Goal: Find specific page/section: Find specific page/section

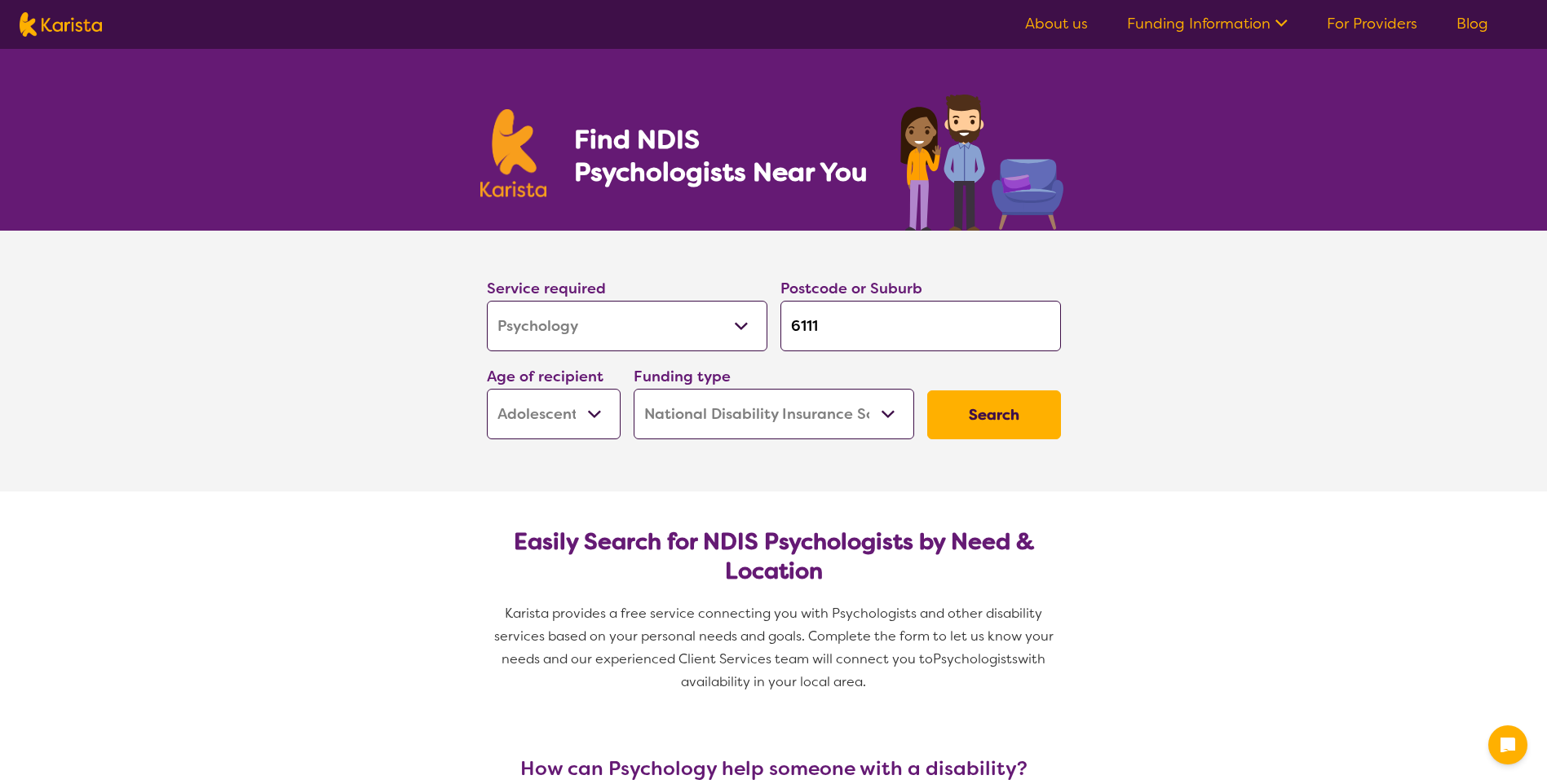
select select "Psychology"
select select "AS"
select select "NDIS"
select select "Psychology"
select select "AS"
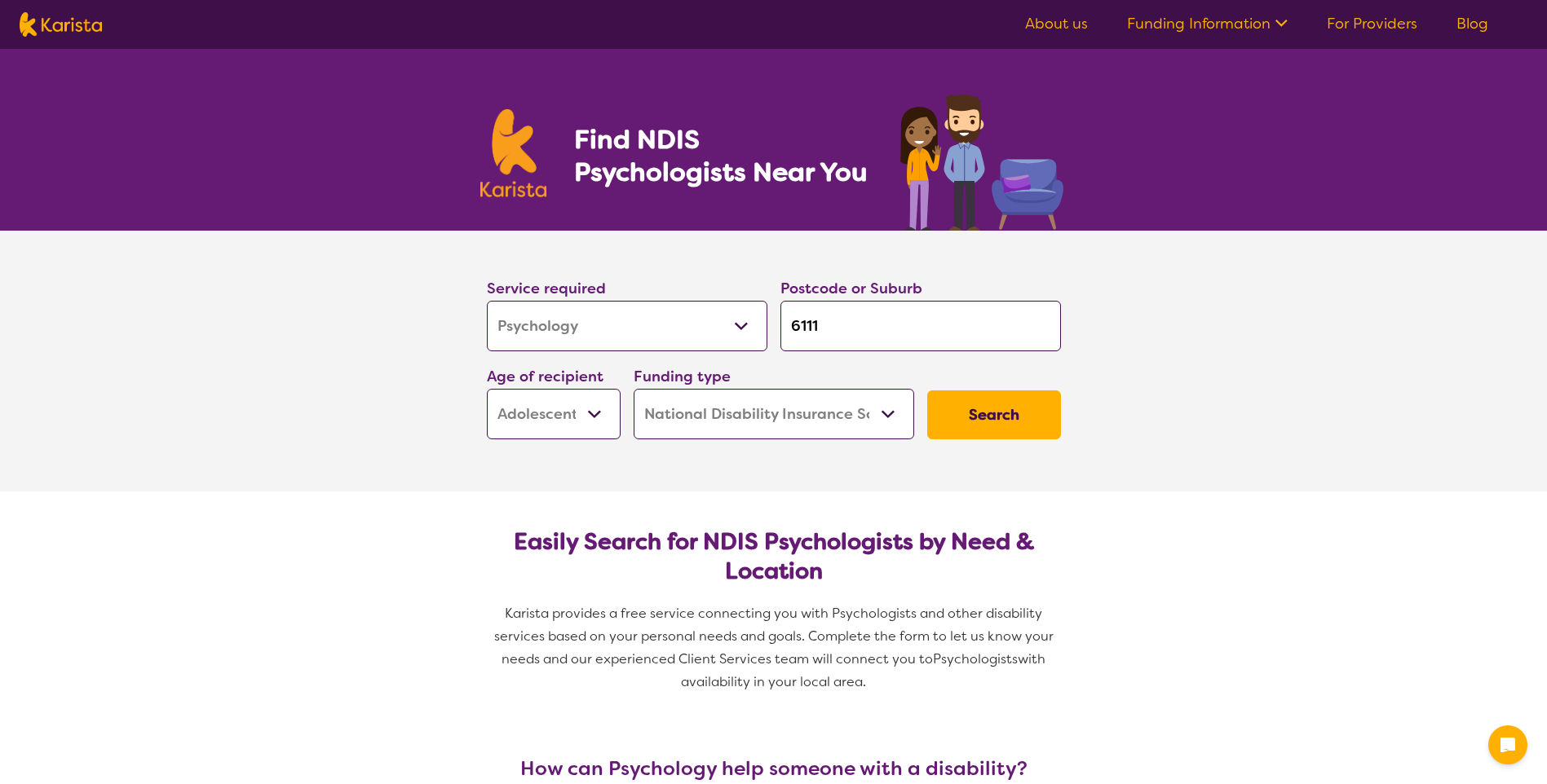
select select "NDIS"
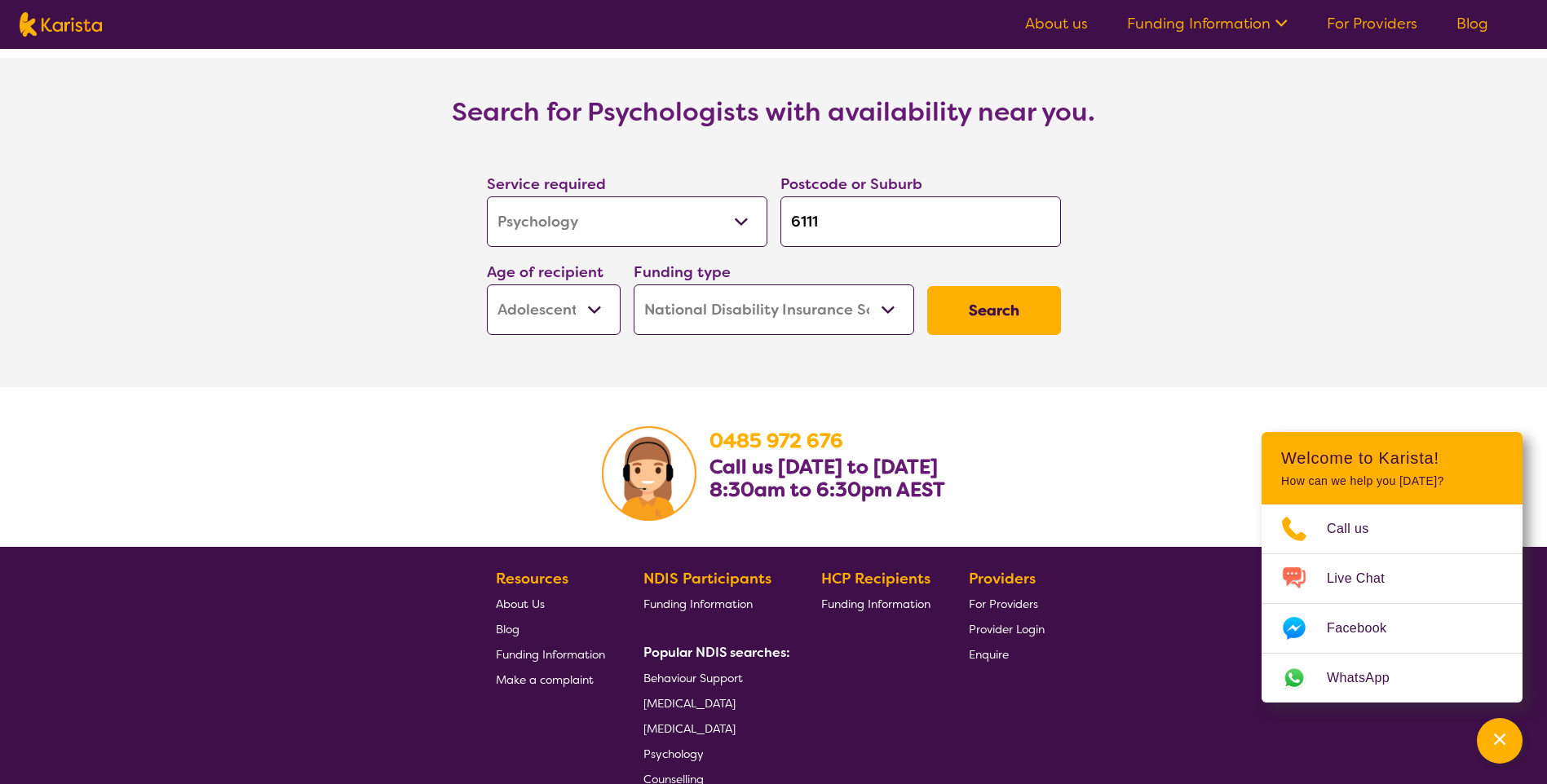
scroll to position [2575, 0]
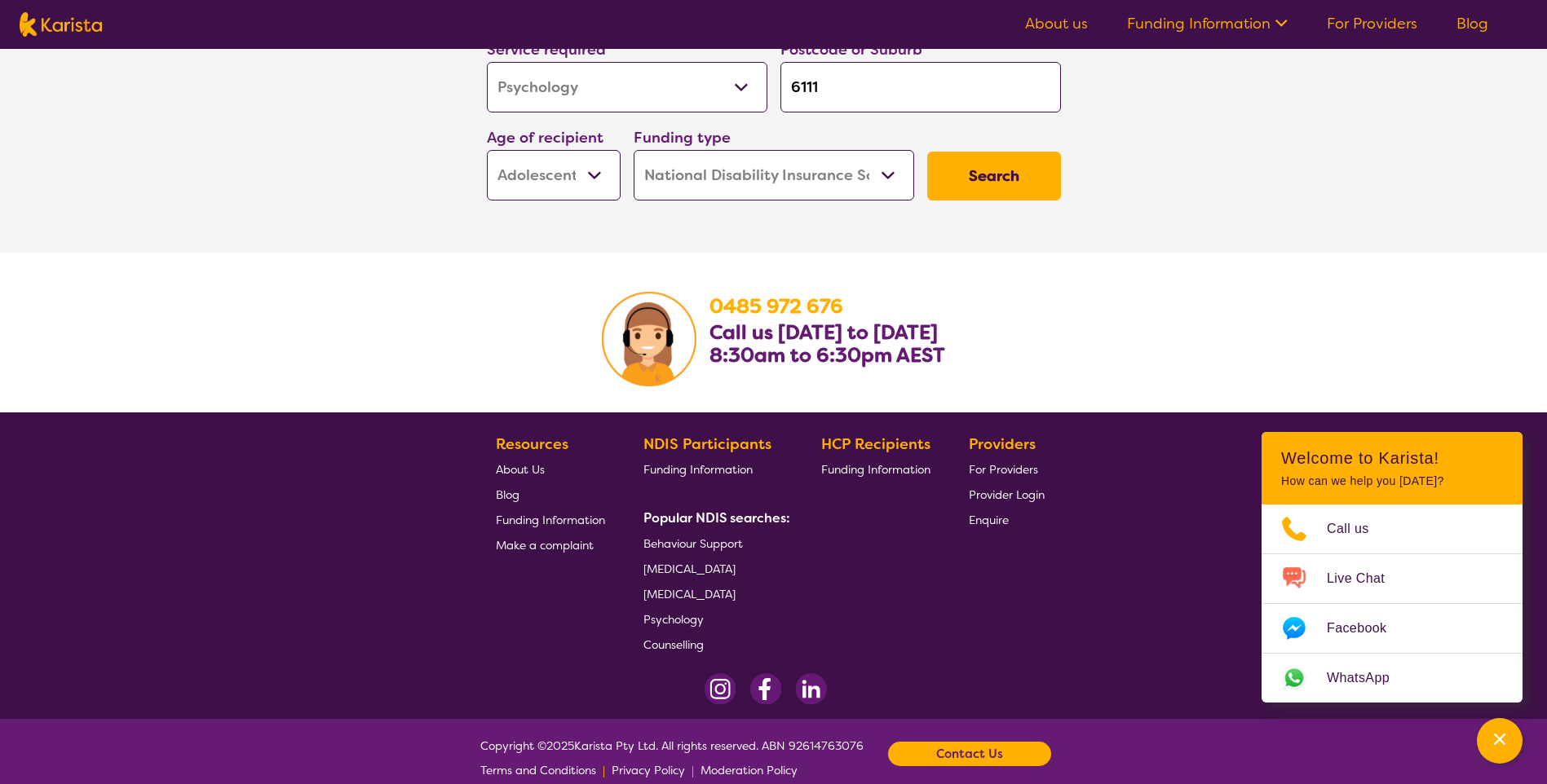
click at [663, 612] on span "Psychology" at bounding box center [674, 619] width 60 height 15
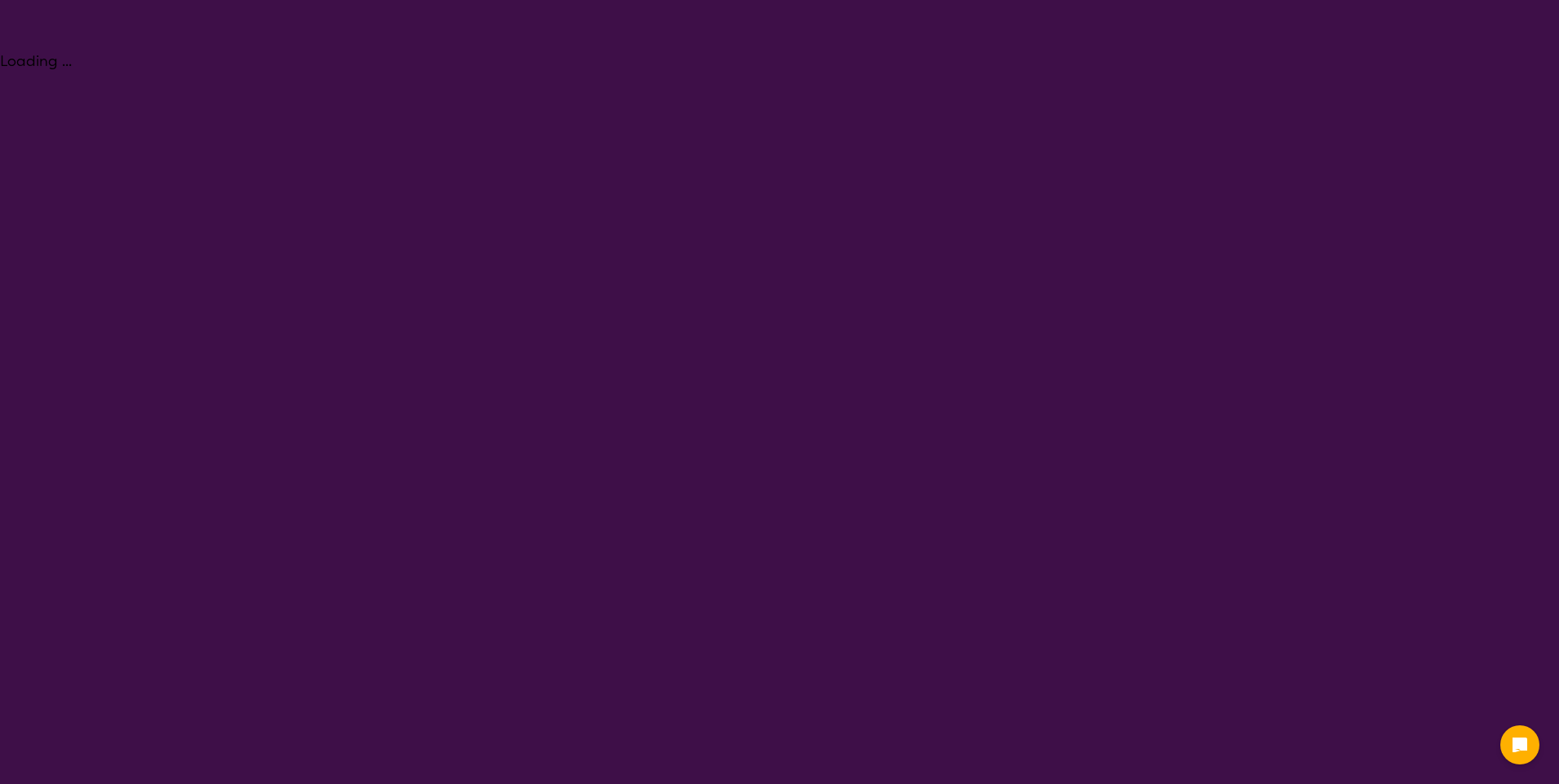
select select "Psychology"
select select "AS"
select select "NDIS"
select select "Psychology"
select select "AS"
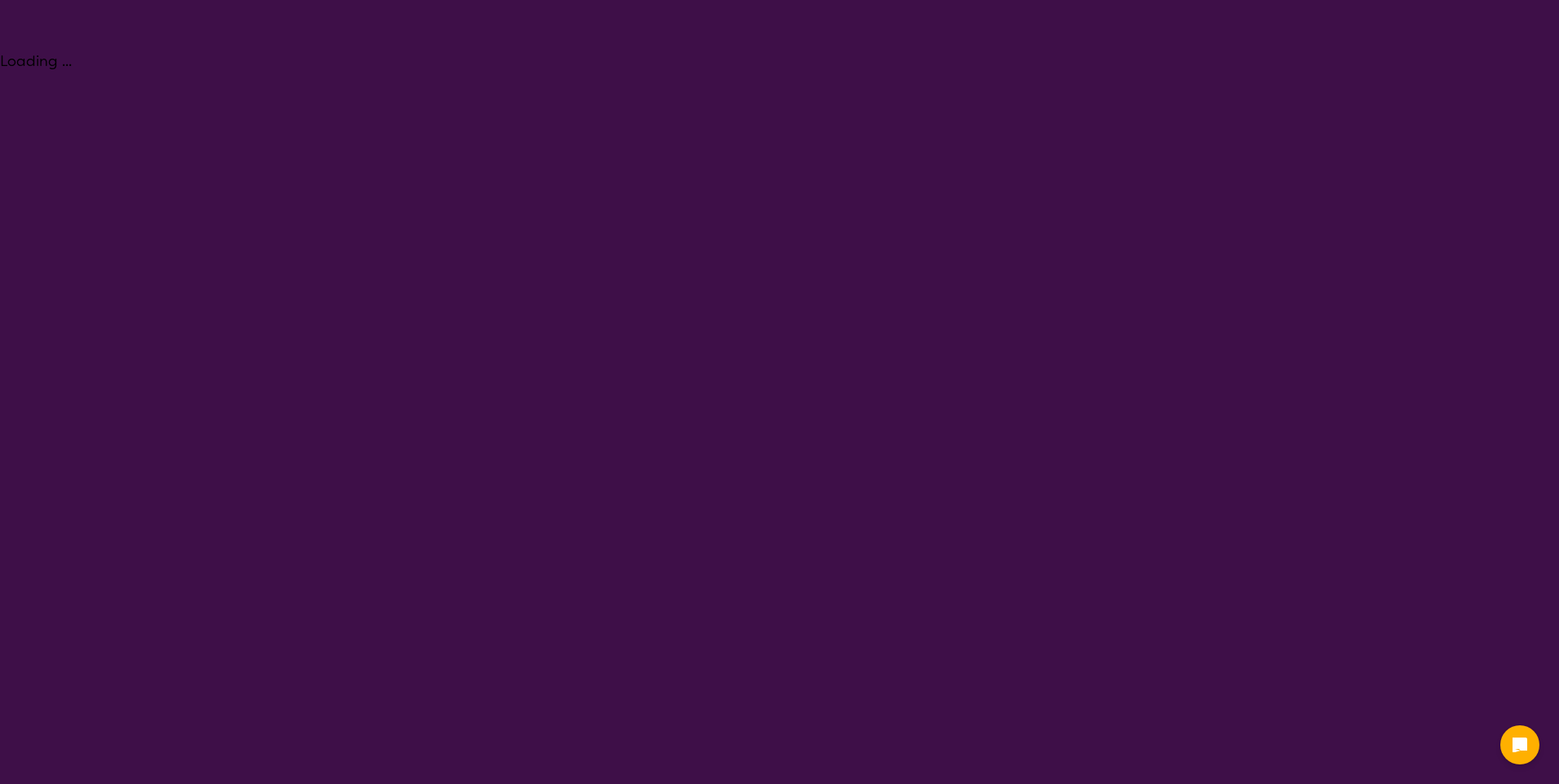
select select "NDIS"
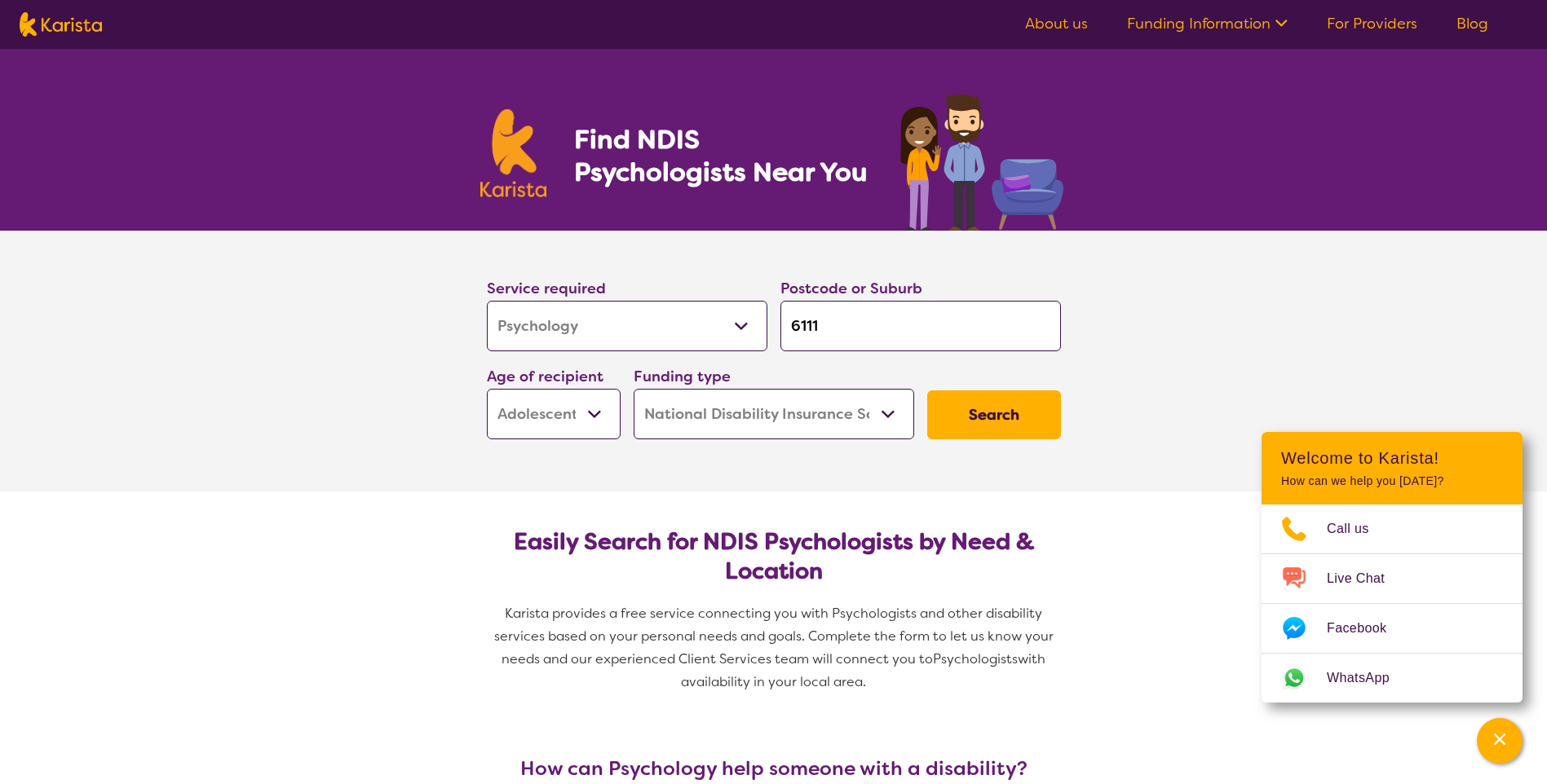
click at [879, 323] on input "6111" at bounding box center [920, 326] width 280 height 51
